Goal: Task Accomplishment & Management: Manage account settings

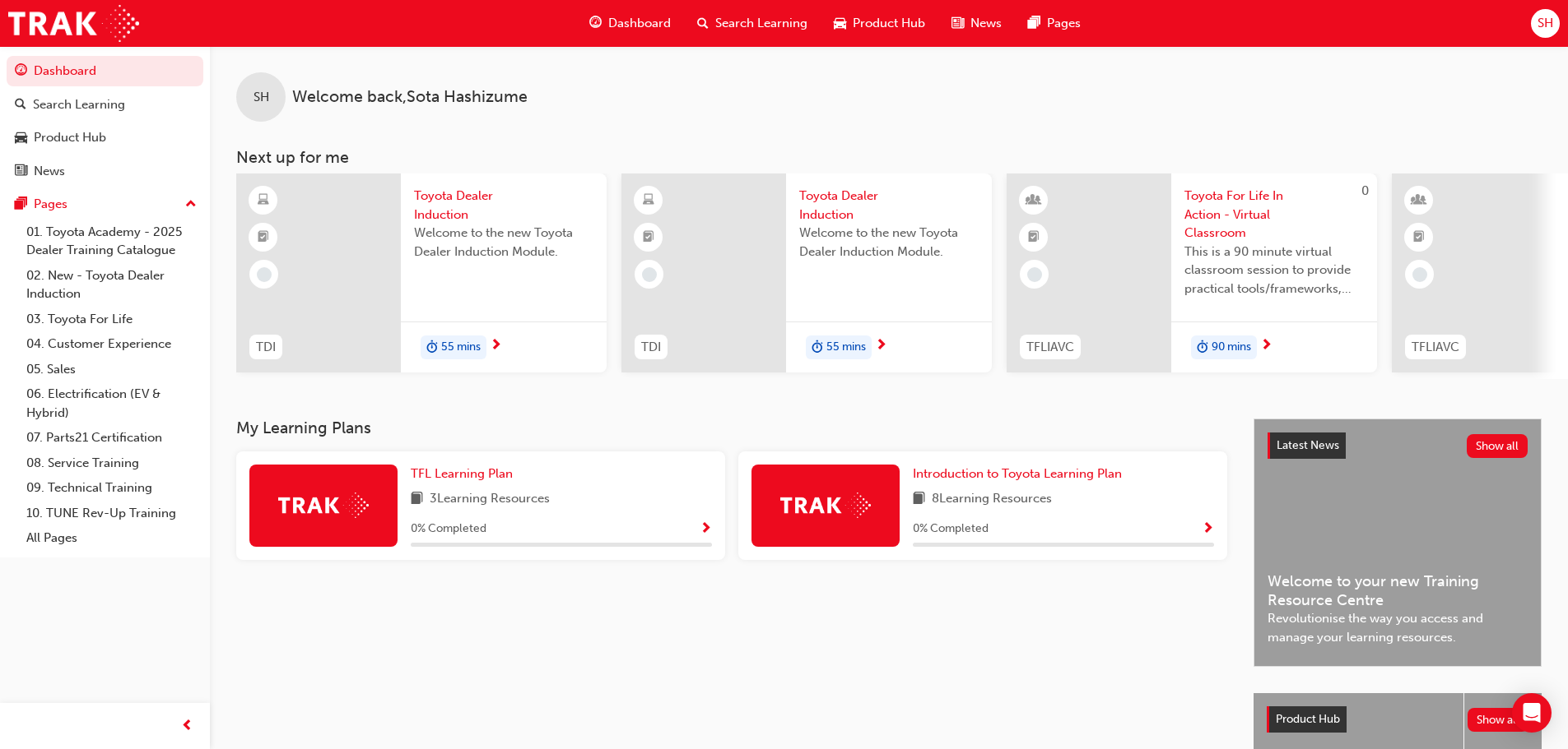
click at [1541, 27] on span "SH" at bounding box center [1545, 23] width 16 height 18
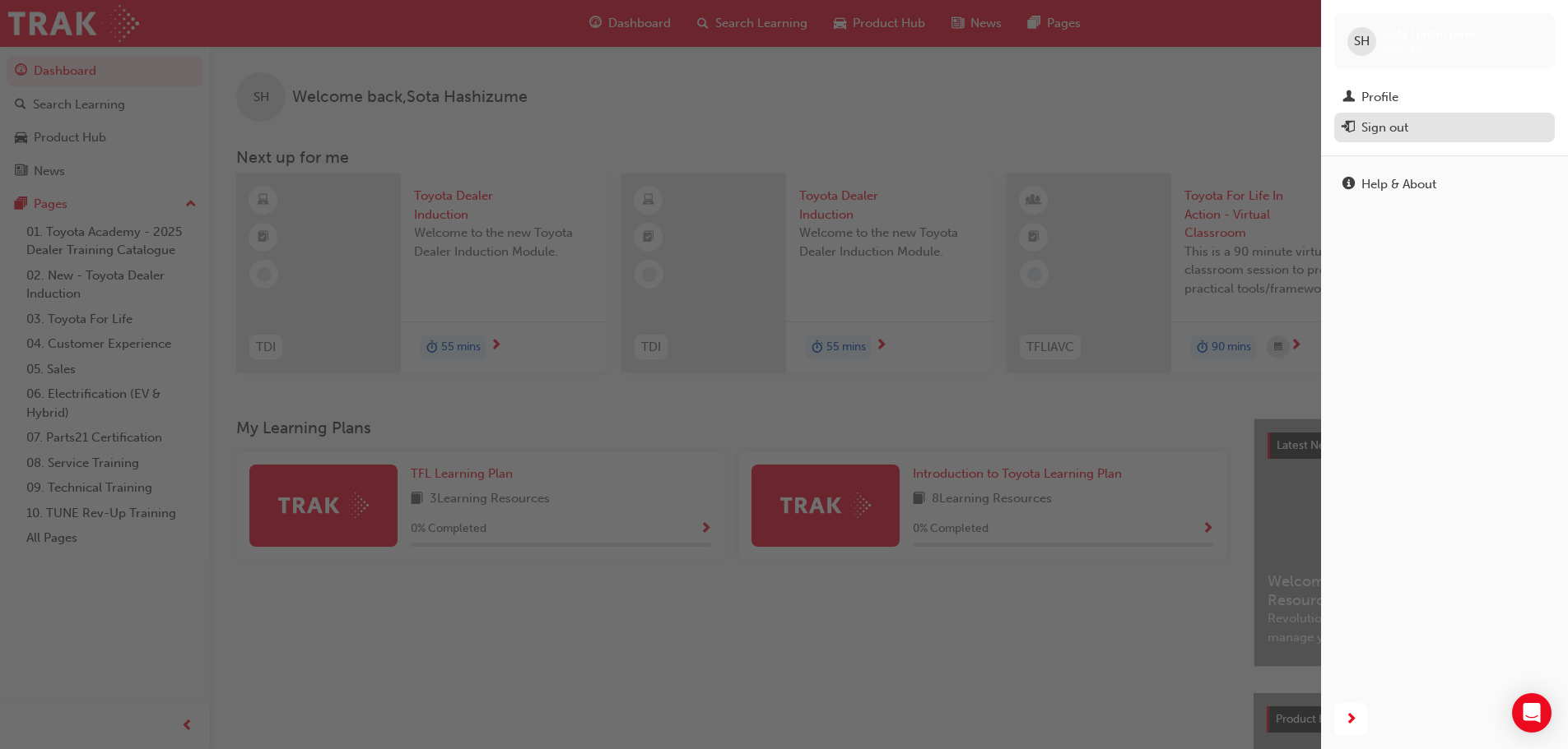
click at [1431, 124] on div "Sign out" at bounding box center [1444, 128] width 204 height 20
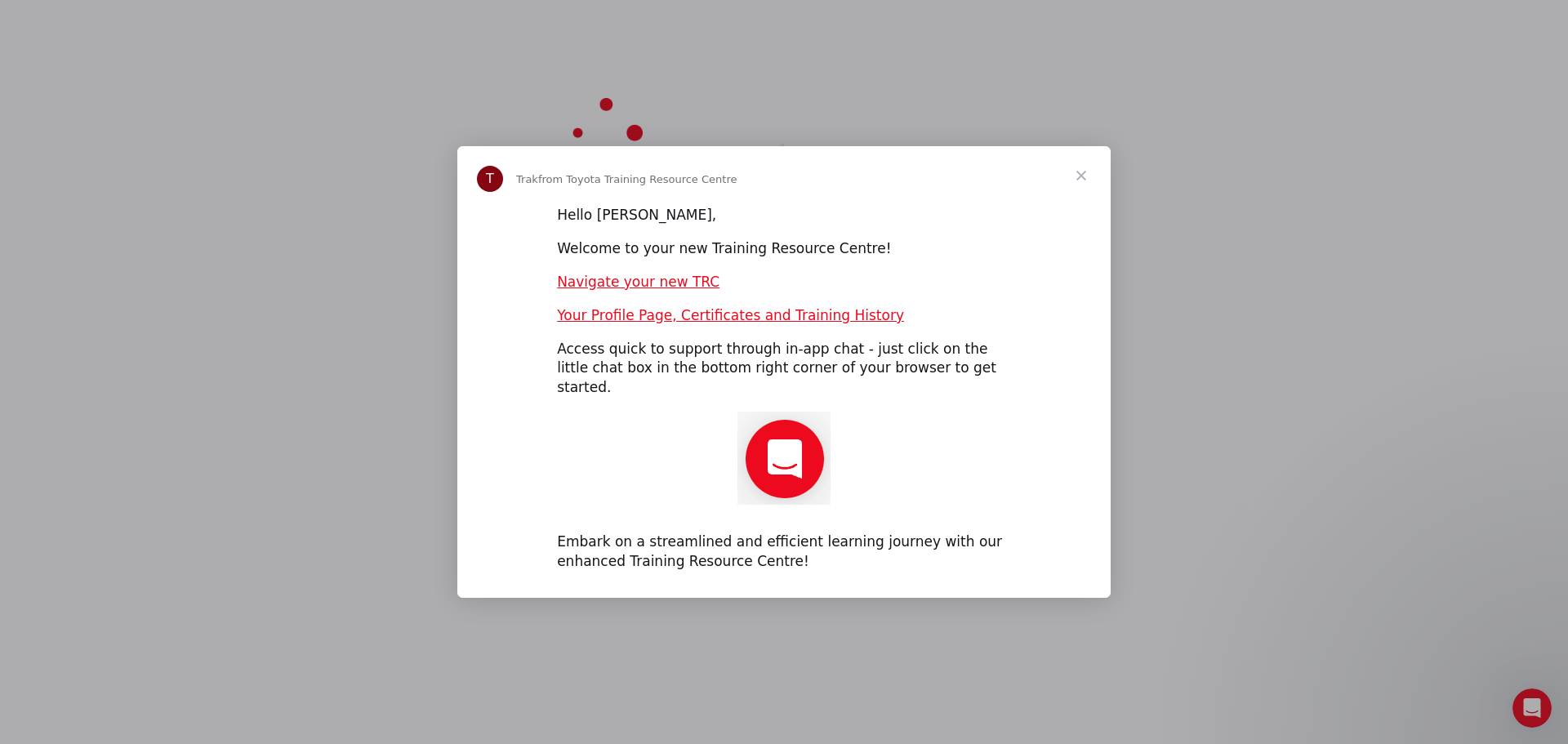
click at [1090, 186] on span "Close" at bounding box center [1081, 175] width 59 height 59
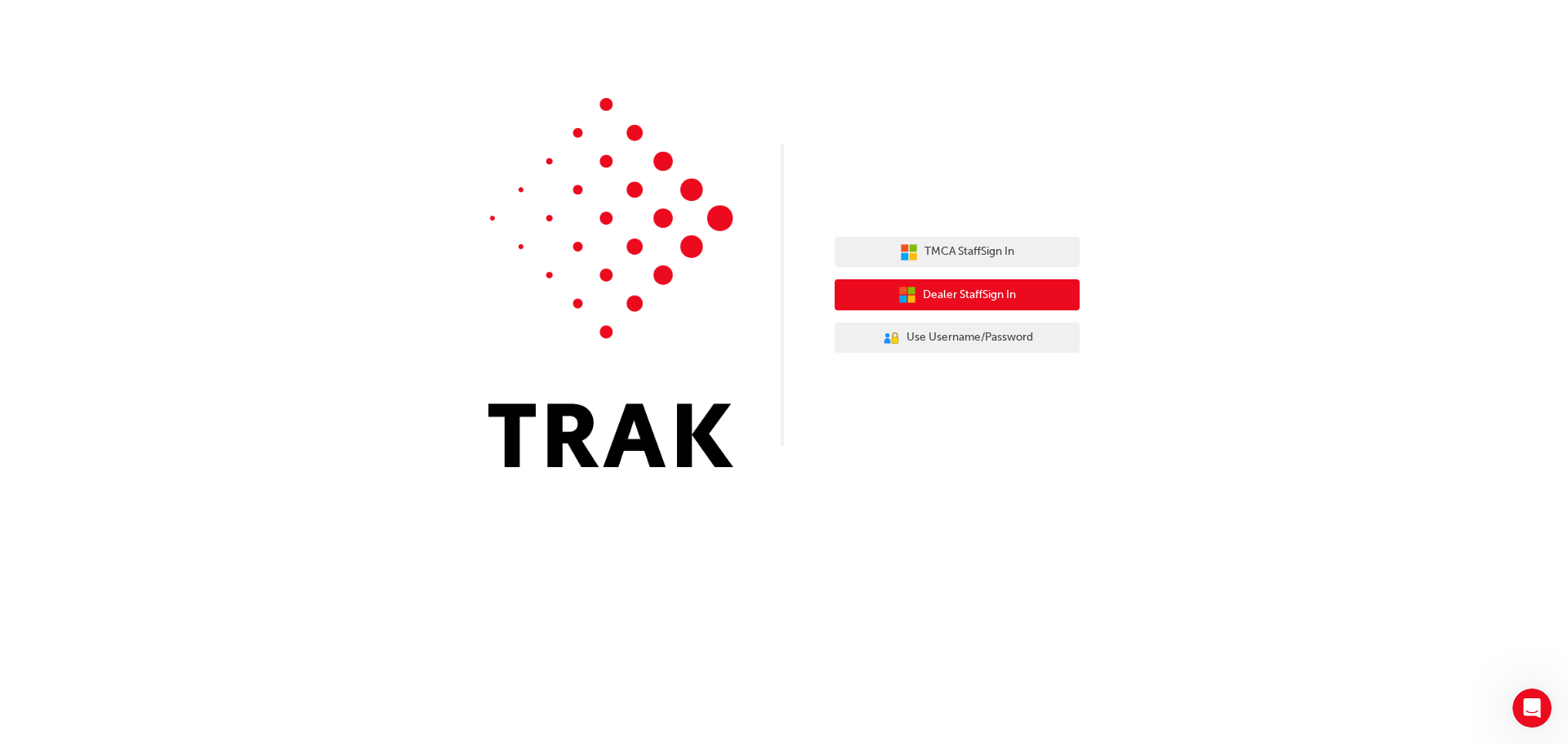
click at [955, 300] on span "Dealer Staff Sign In" at bounding box center [969, 295] width 93 height 18
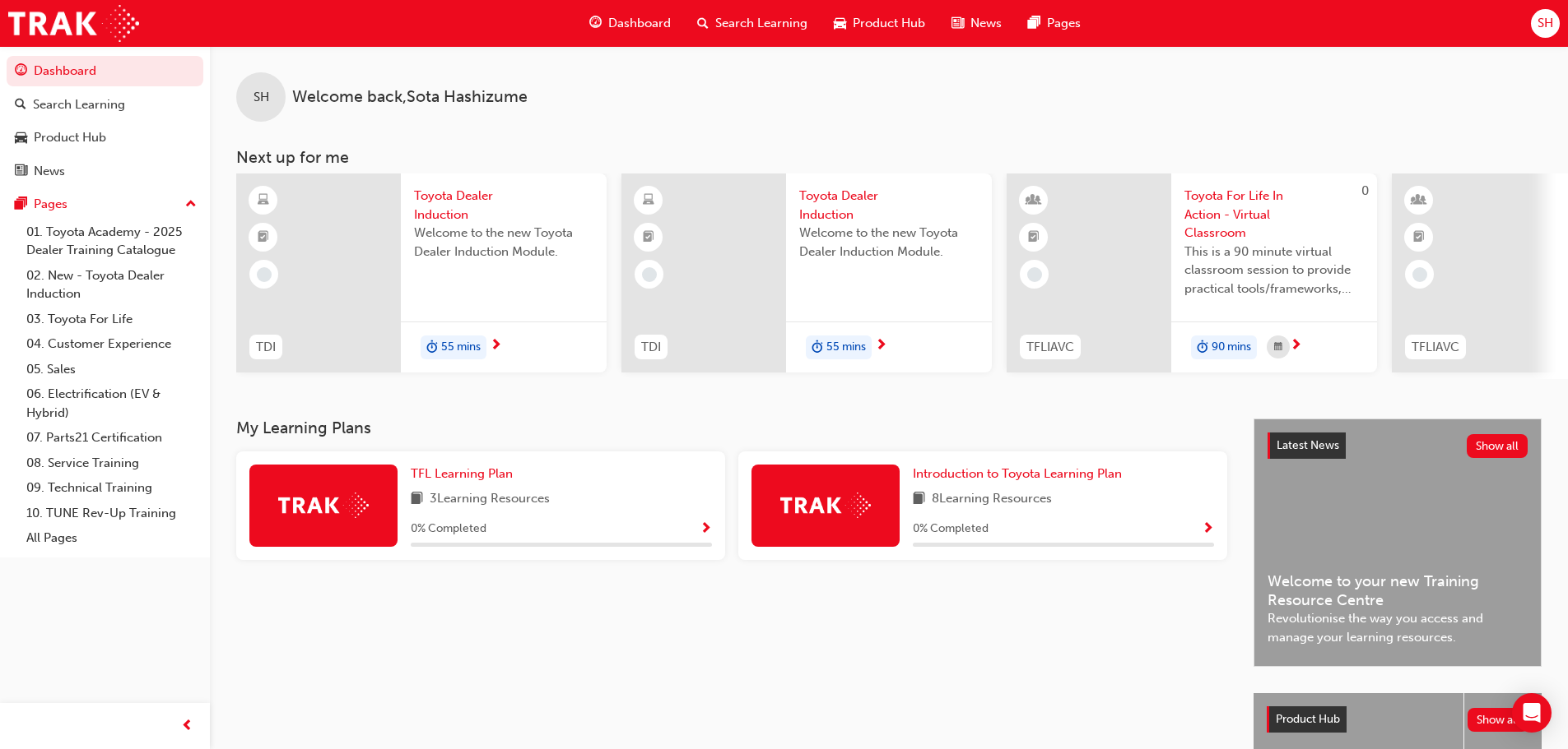
click at [1548, 32] on span "SH" at bounding box center [1545, 23] width 16 height 18
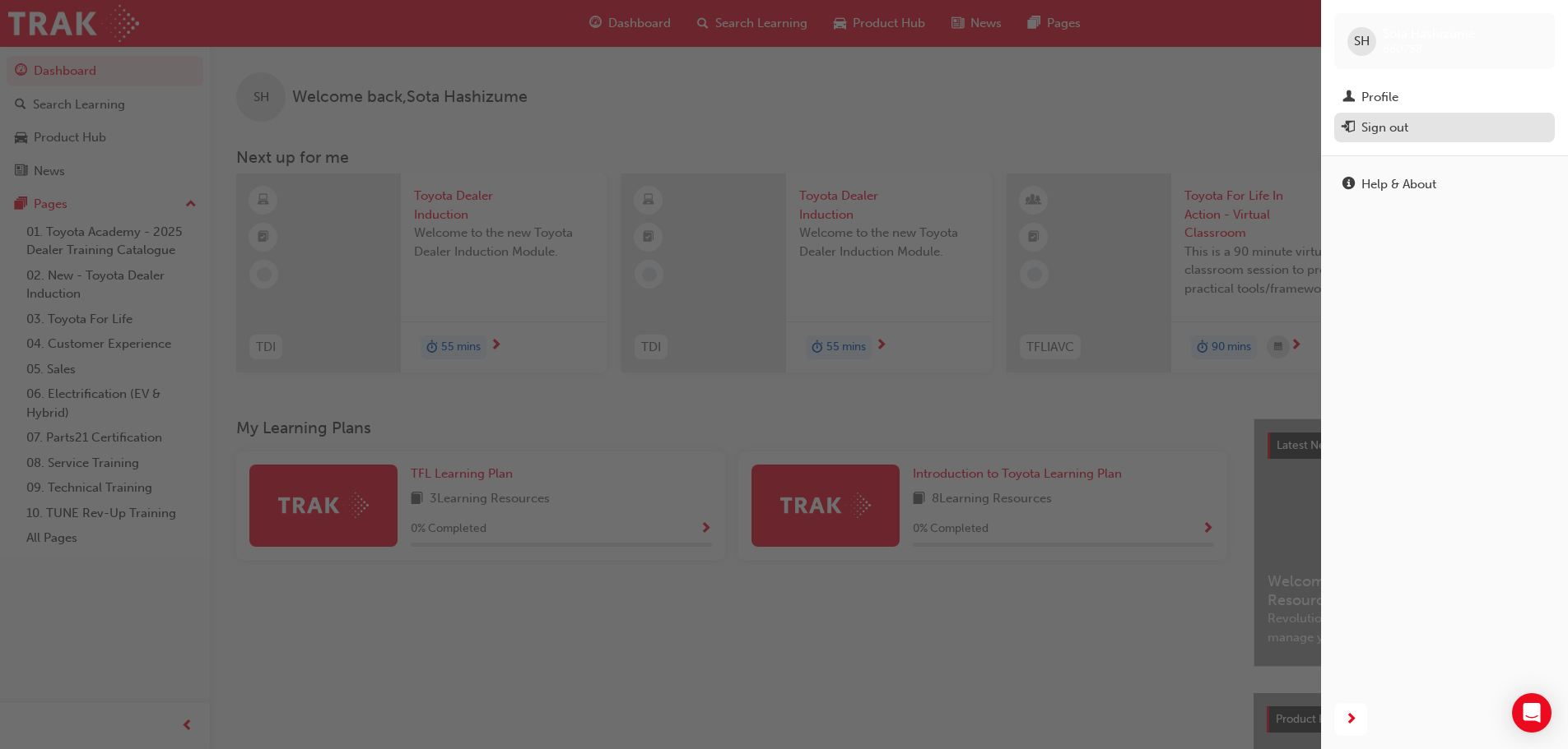
click at [1445, 130] on div "Sign out" at bounding box center [1444, 128] width 204 height 20
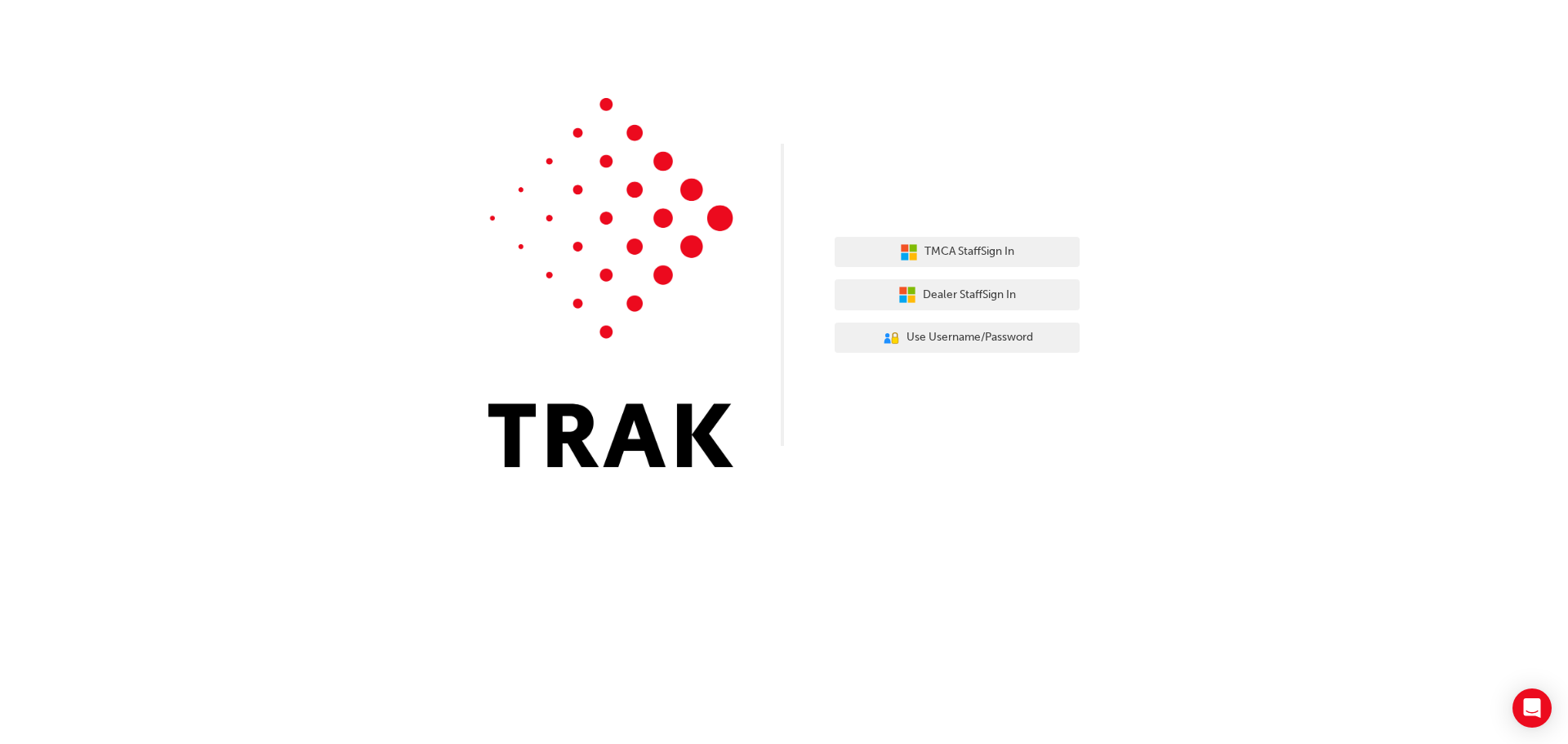
click at [1256, 203] on div "TMCA Staff Sign In Dealer Staff Sign In User Authentication Icon - Blue Person,…" at bounding box center [784, 246] width 1568 height 492
click at [904, 287] on icon "button" at bounding box center [908, 295] width 18 height 18
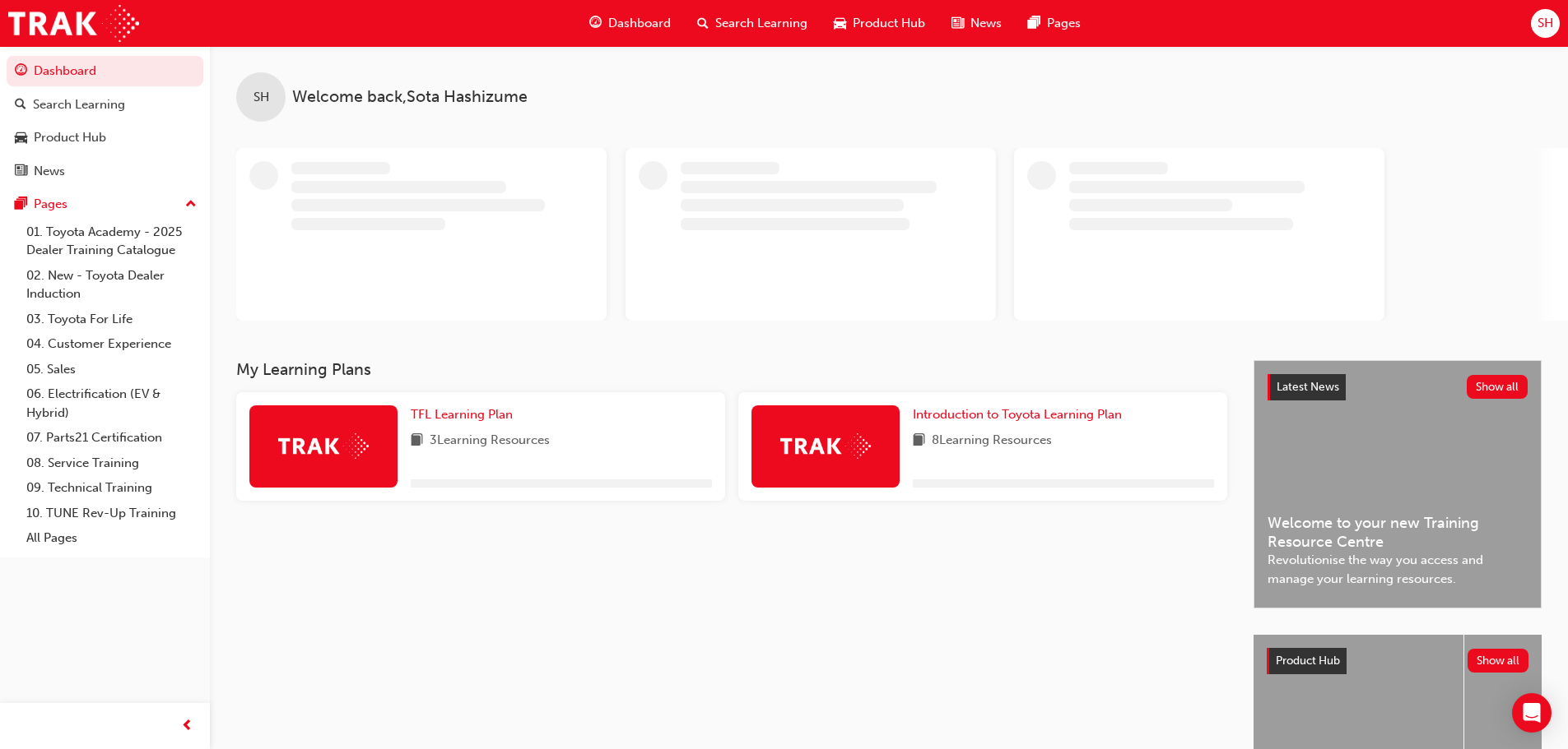
click at [1538, 18] on span "SH" at bounding box center [1545, 23] width 16 height 18
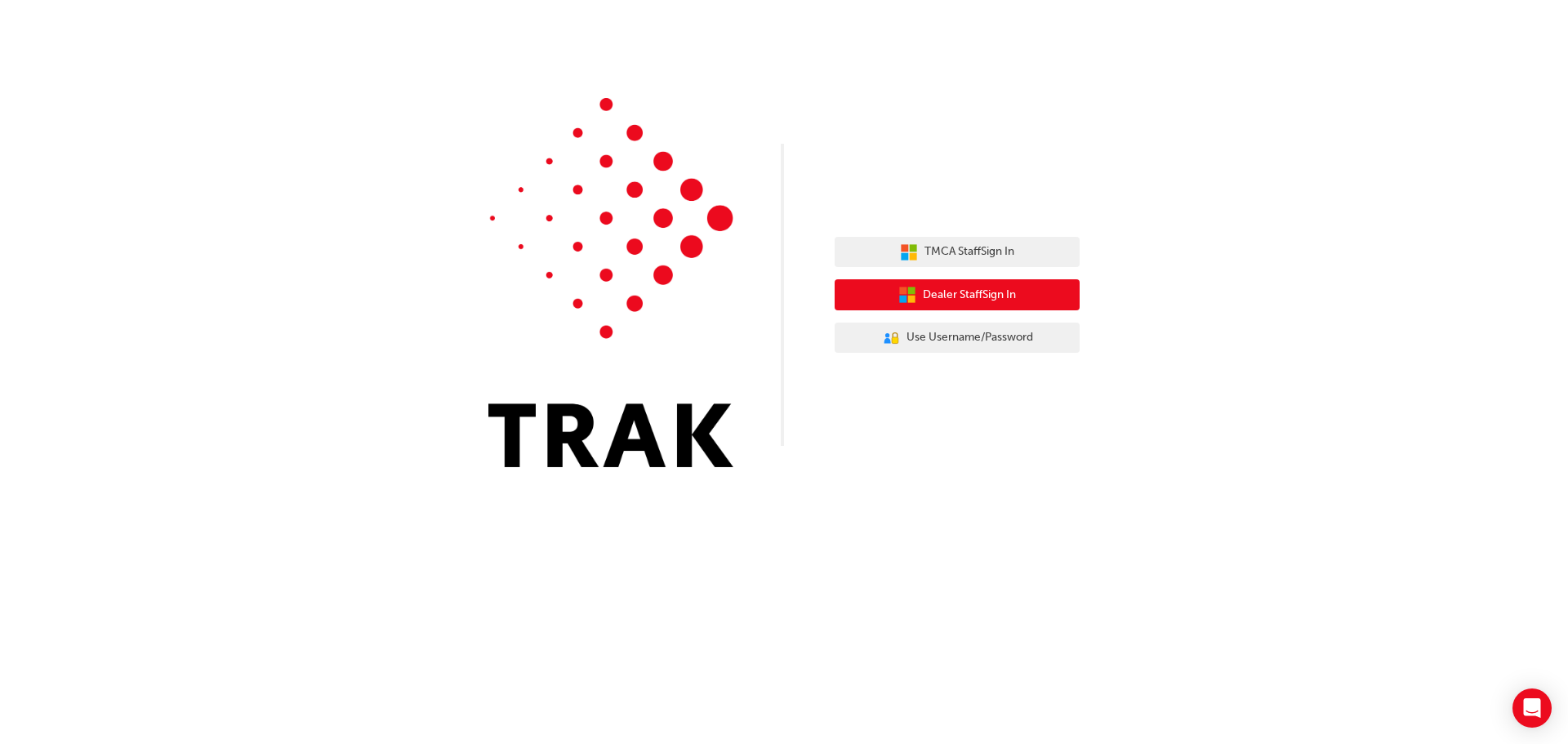
click at [978, 296] on span "Dealer Staff Sign In" at bounding box center [969, 295] width 93 height 18
